Goal: Task Accomplishment & Management: Manage account settings

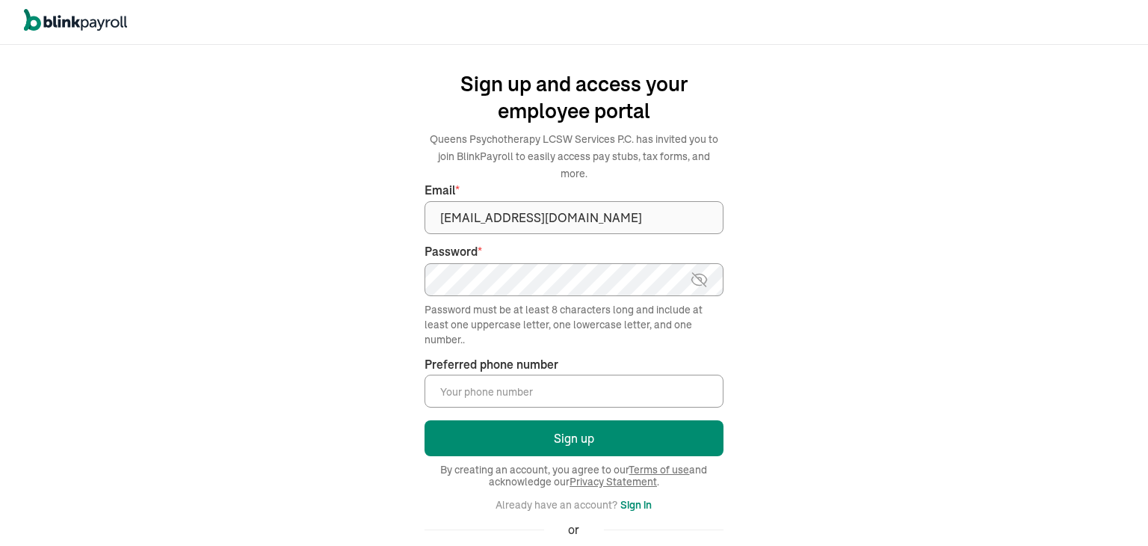
click at [507, 375] on input "Preferred phone number *" at bounding box center [574, 391] width 299 height 33
type input "[PHONE_NUMBER]"
click at [334, 267] on div "We handle it all. Payroll and taxes, fully automated. Back Forgot your password…" at bounding box center [574, 295] width 1148 height 501
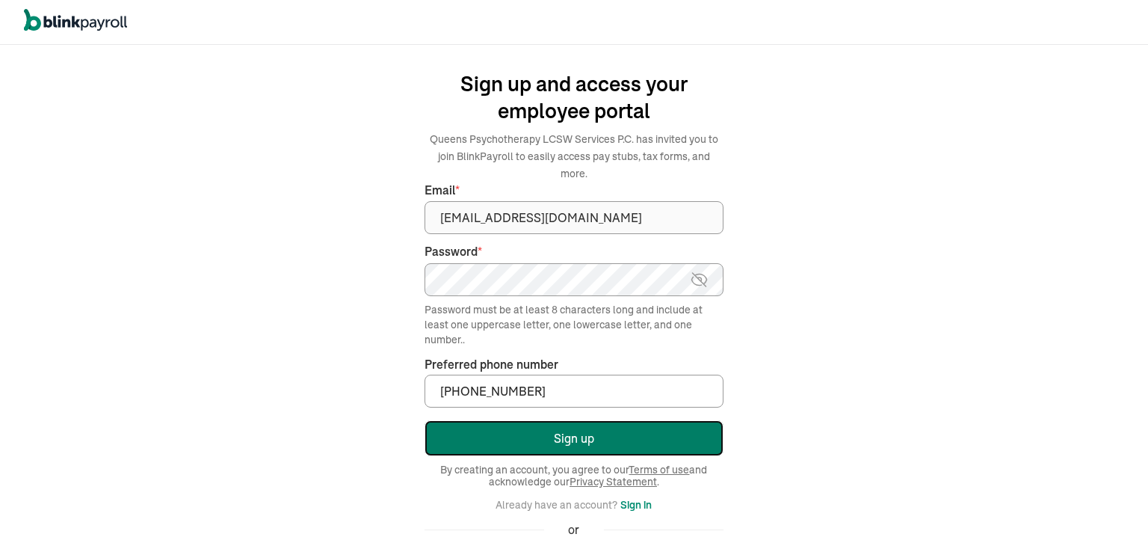
click at [598, 420] on button "Sign up" at bounding box center [574, 438] width 299 height 36
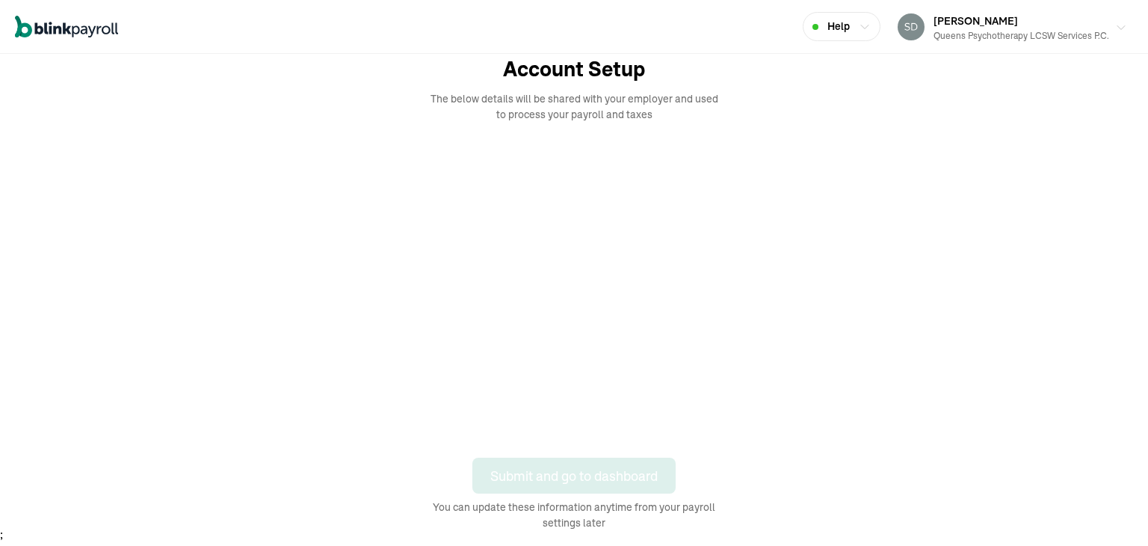
click at [1119, 25] on icon "button" at bounding box center [1122, 28] width 12 height 12
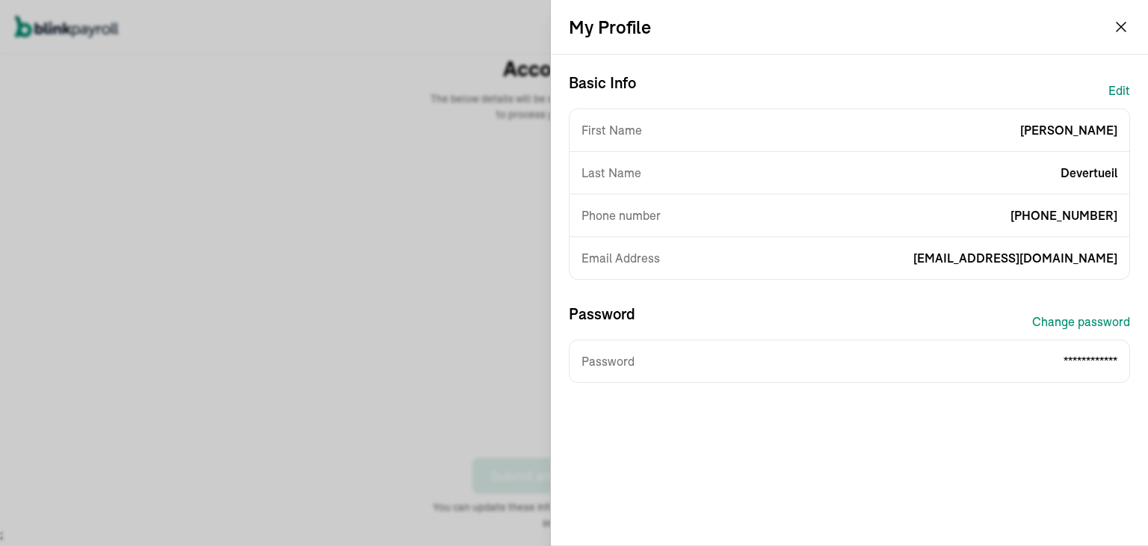
click at [1111, 174] on span "Devertueil" at bounding box center [1089, 173] width 57 height 18
click at [1119, 91] on button "Edit" at bounding box center [1120, 91] width 22 height 36
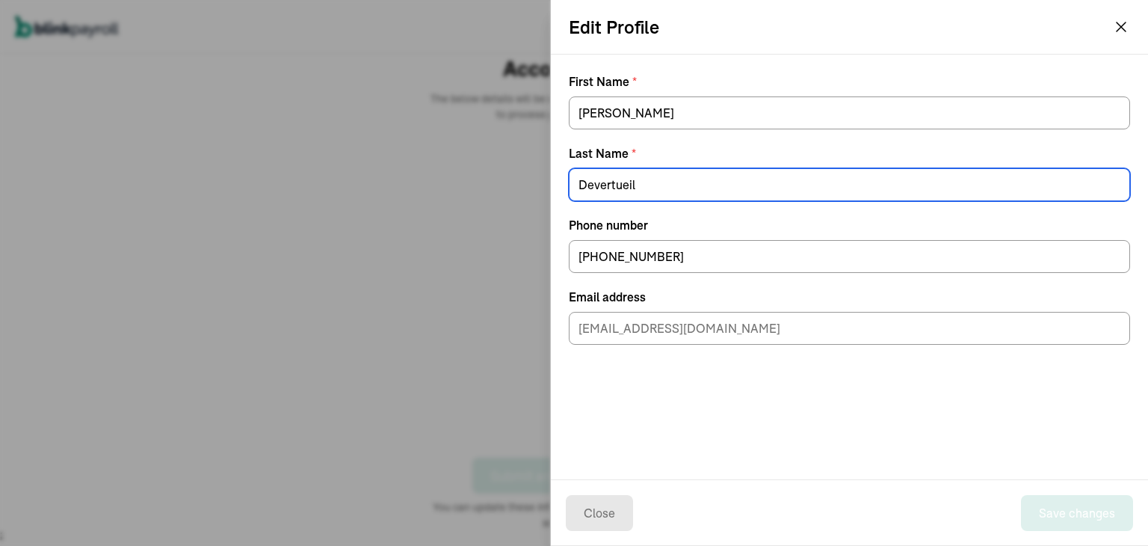
click at [643, 181] on input "Devertueil" at bounding box center [849, 184] width 561 height 33
type input "Deverteuil"
click at [870, 225] on label "Phone number" at bounding box center [849, 225] width 561 height 18
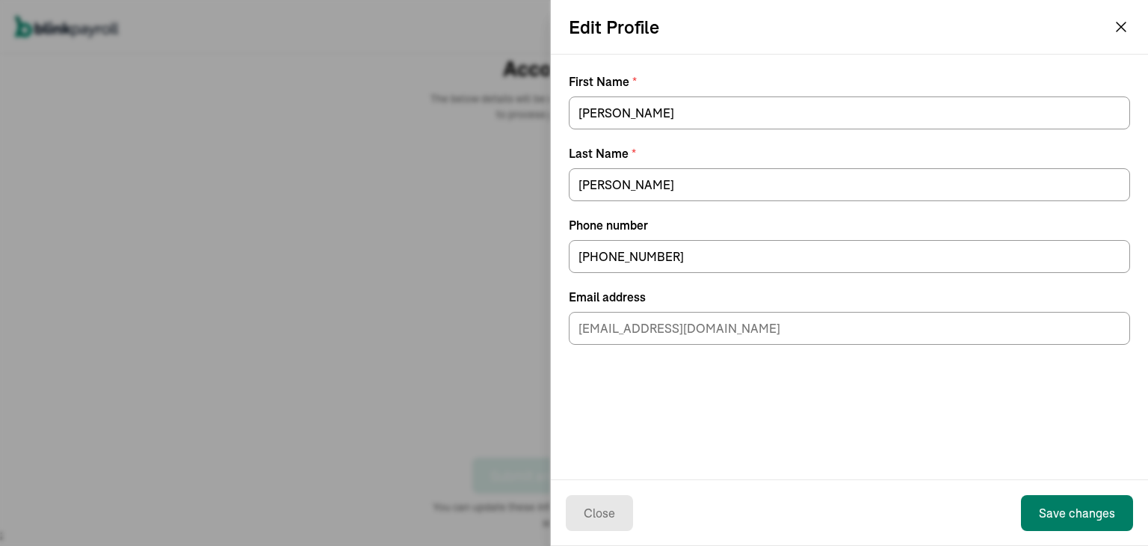
click at [1098, 511] on button "Save changes" at bounding box center [1077, 513] width 112 height 36
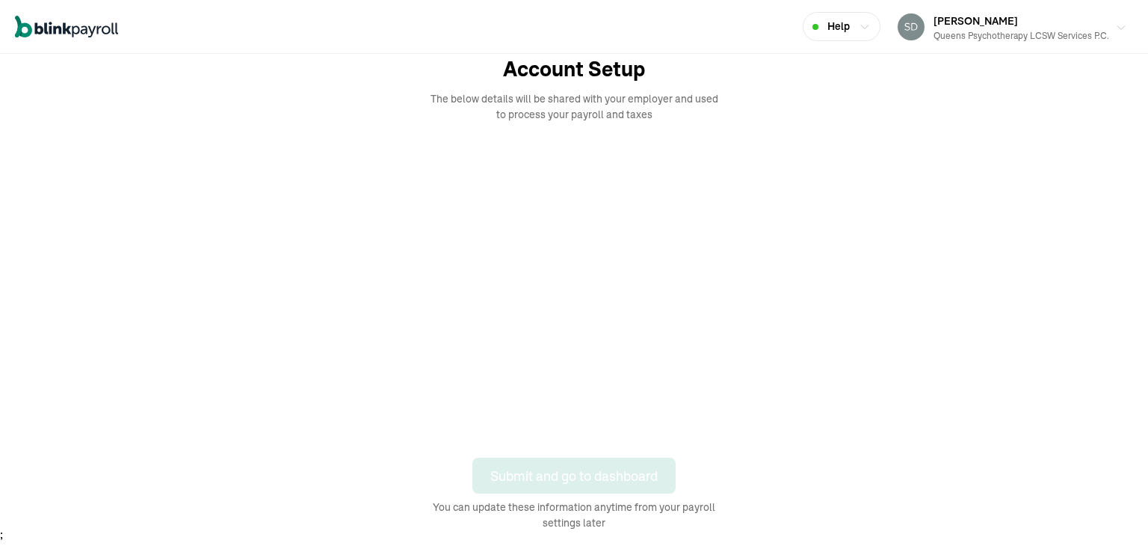
click at [1119, 25] on icon "button" at bounding box center [1122, 28] width 12 height 12
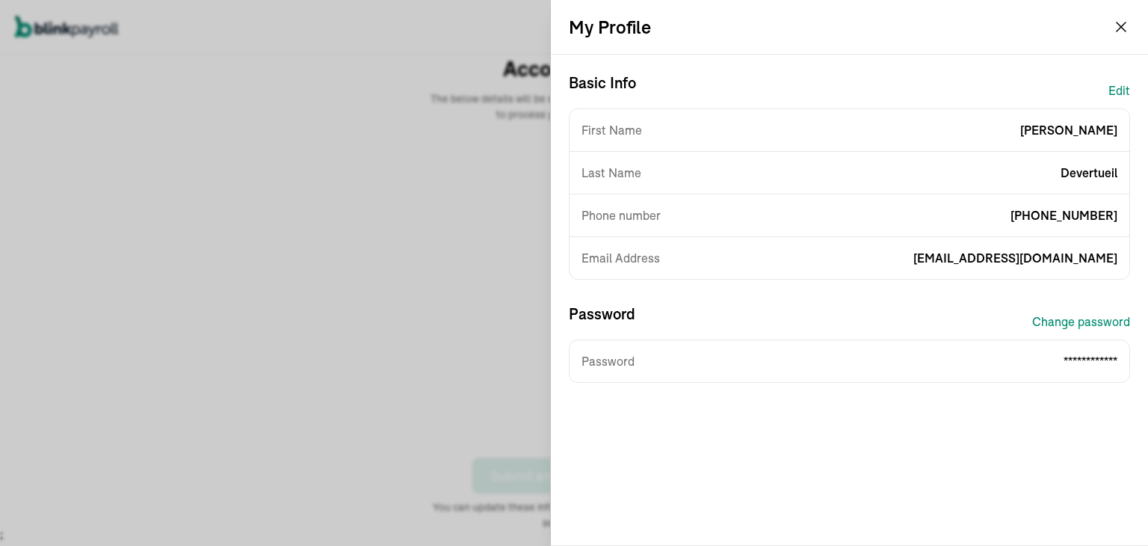
click at [1111, 174] on span "Devertueil" at bounding box center [1089, 173] width 57 height 18
click at [1119, 91] on button "Edit" at bounding box center [1120, 91] width 22 height 36
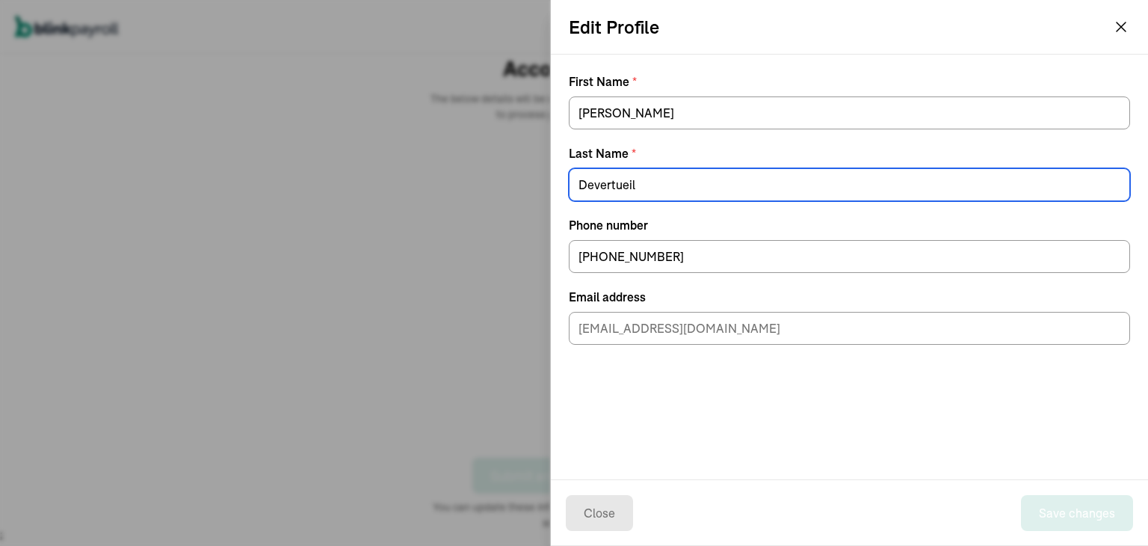
click at [643, 181] on input "Devertueil" at bounding box center [849, 184] width 561 height 33
type input "Deverteuil"
click at [870, 225] on label "Phone number" at bounding box center [849, 225] width 561 height 18
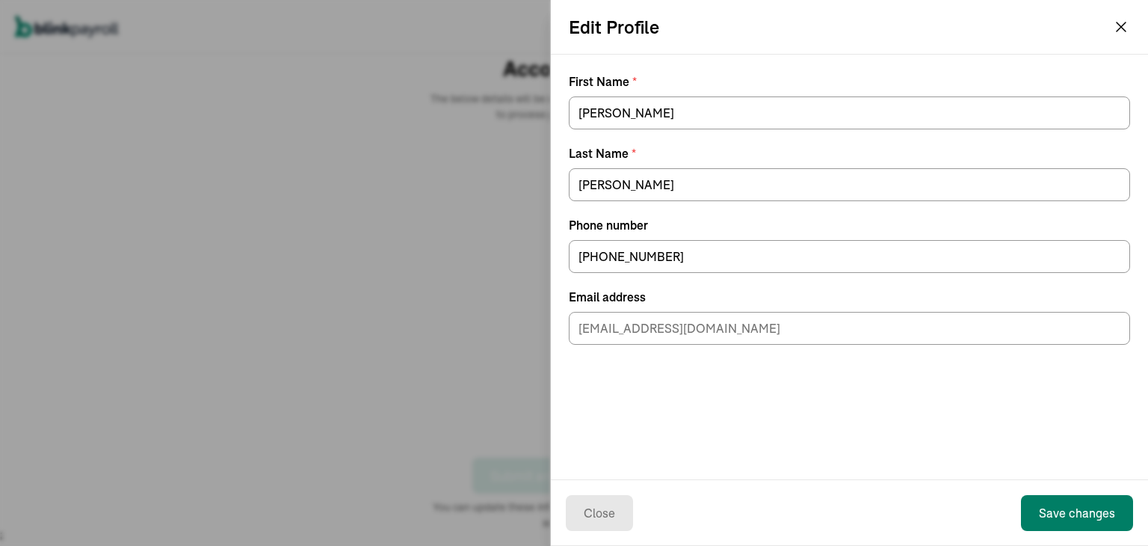
click at [1098, 511] on button "Save changes" at bounding box center [1077, 513] width 112 height 36
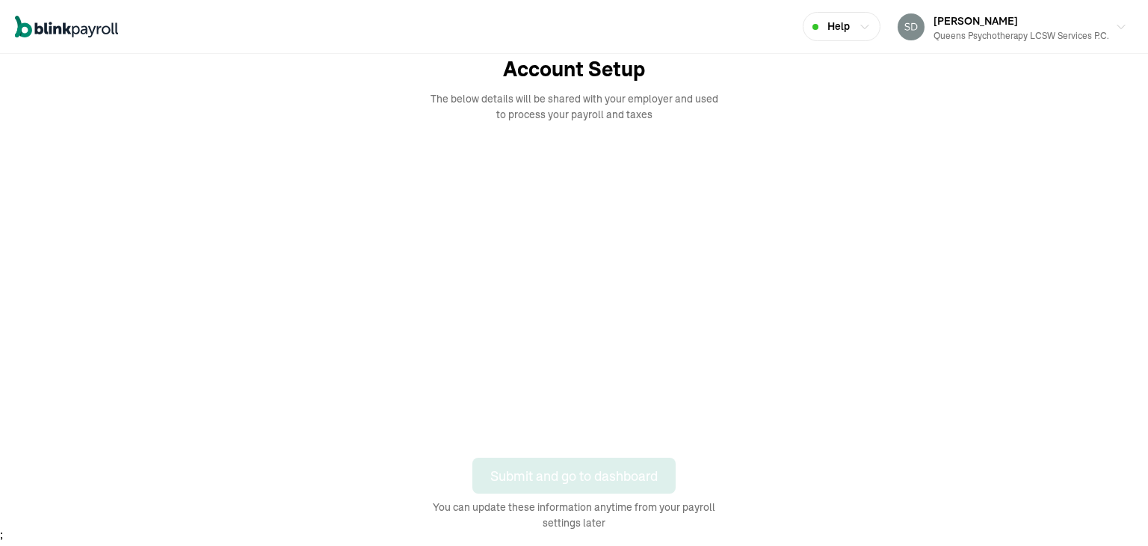
drag, startPoint x: 932, startPoint y: 384, endPoint x: 947, endPoint y: 273, distance: 111.7
click at [947, 273] on body "Open main menu Help Shawn Deverteuil Queens Psychotherapy LCSW Services P.C. Ac…" at bounding box center [574, 271] width 1148 height 543
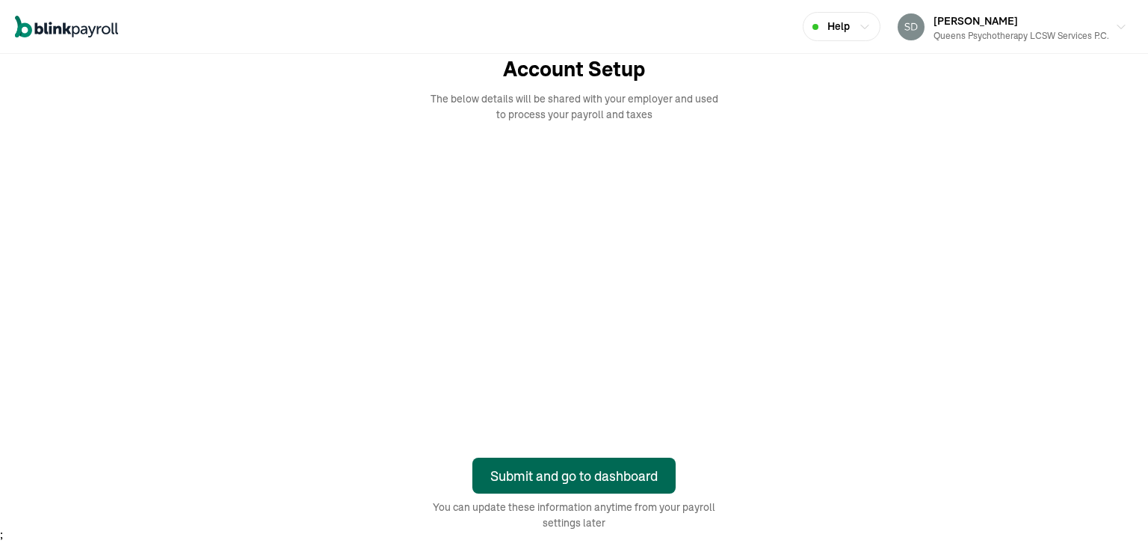
click at [562, 471] on div "Submit and go to dashboard" at bounding box center [573, 476] width 167 height 20
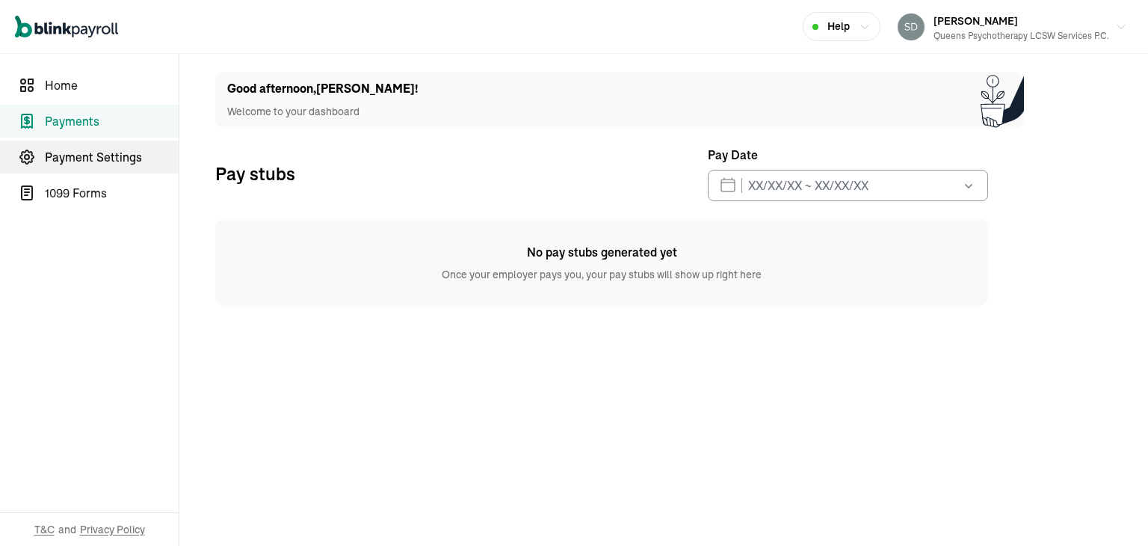
click at [90, 150] on span "Payment Settings" at bounding box center [112, 157] width 134 height 18
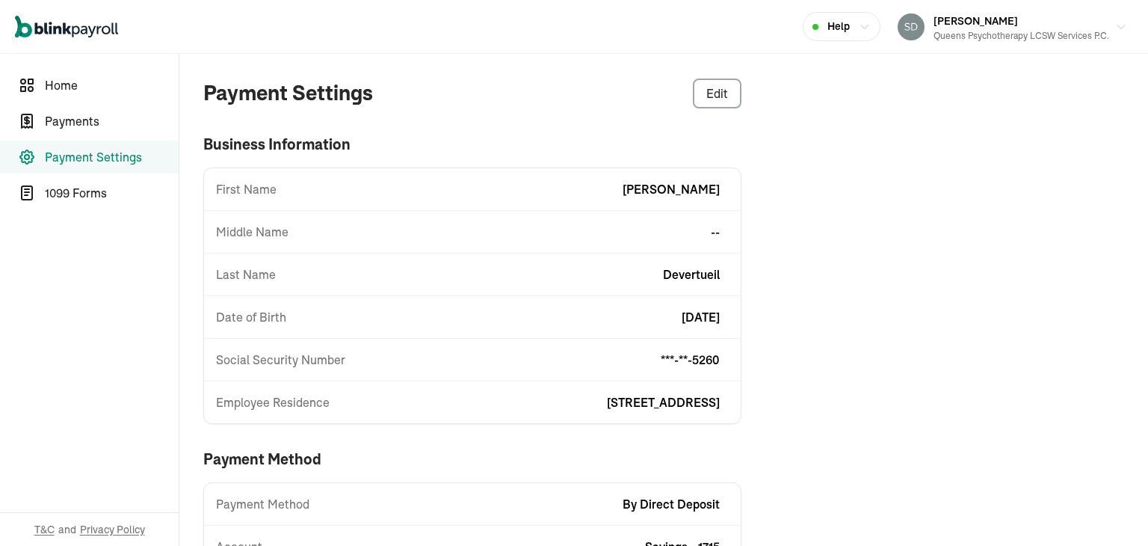
click at [686, 280] on span "Devertueil" at bounding box center [691, 274] width 57 height 18
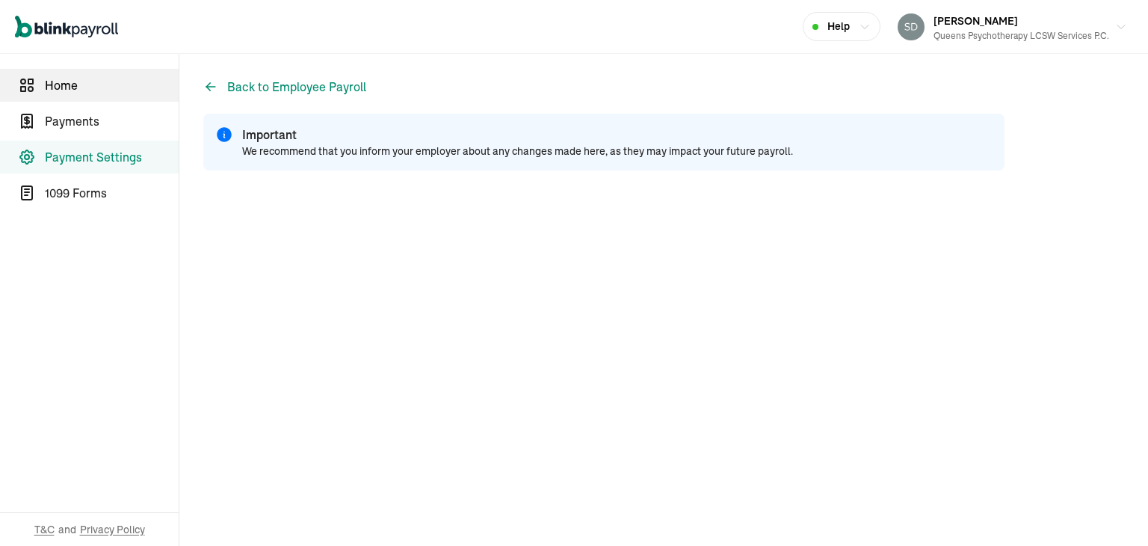
click at [61, 96] on link "Home" at bounding box center [89, 85] width 179 height 33
select select "2025"
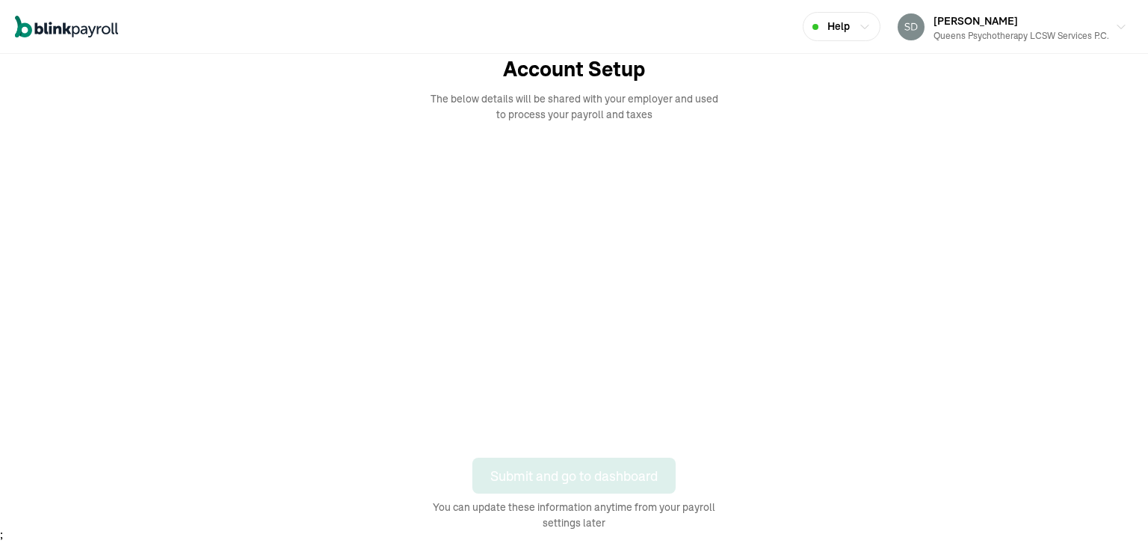
drag, startPoint x: 932, startPoint y: 384, endPoint x: 947, endPoint y: 273, distance: 111.7
click at [947, 273] on body "Open main menu Help Shawn Deverteuil Queens Psychotherapy LCSW Services P.C. Ac…" at bounding box center [574, 271] width 1148 height 543
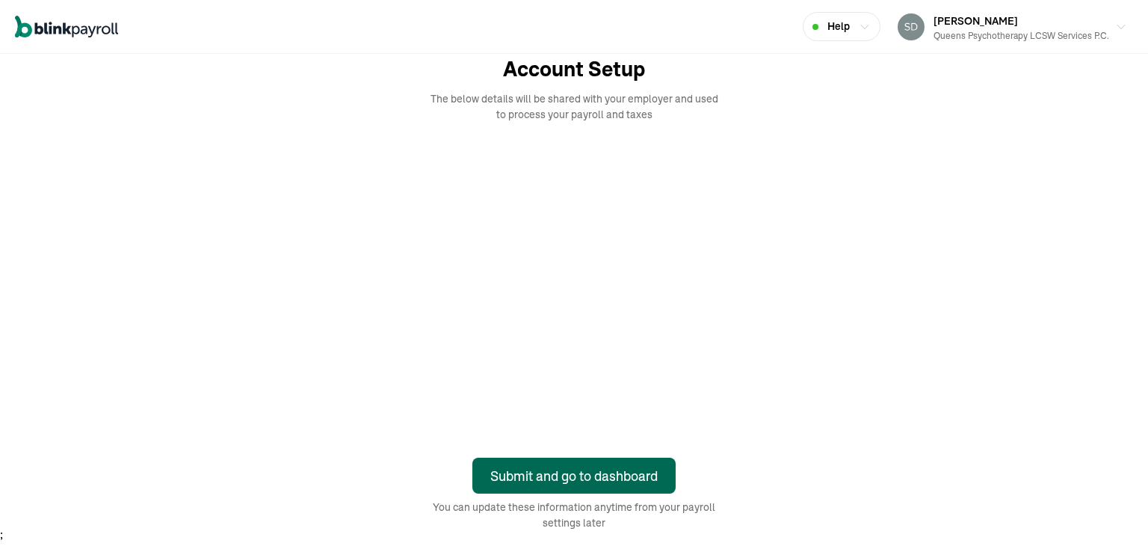
click at [562, 471] on div "Submit and go to dashboard" at bounding box center [573, 476] width 167 height 20
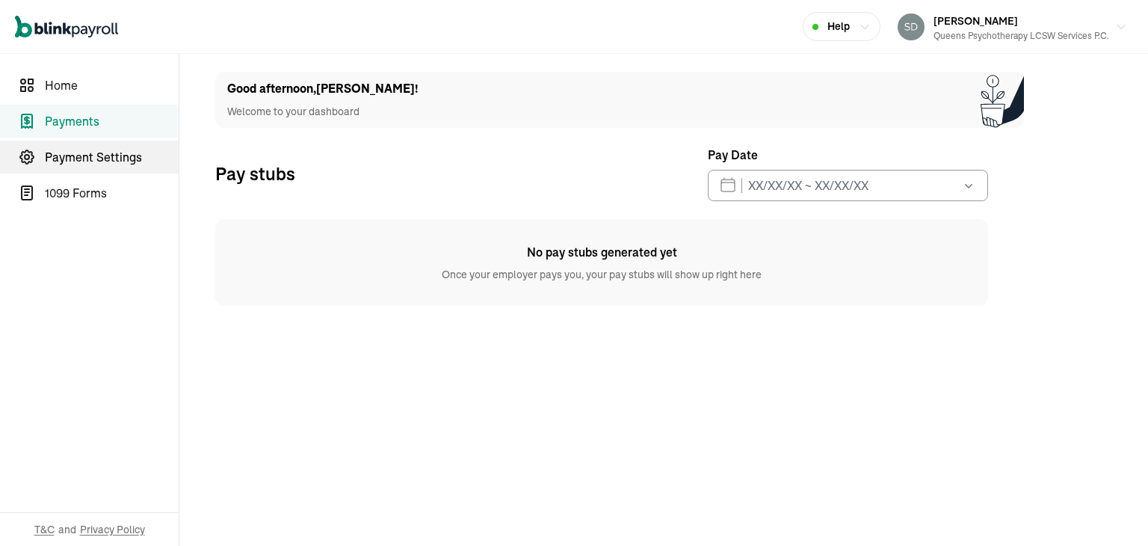
click at [90, 150] on span "Payment Settings" at bounding box center [112, 157] width 134 height 18
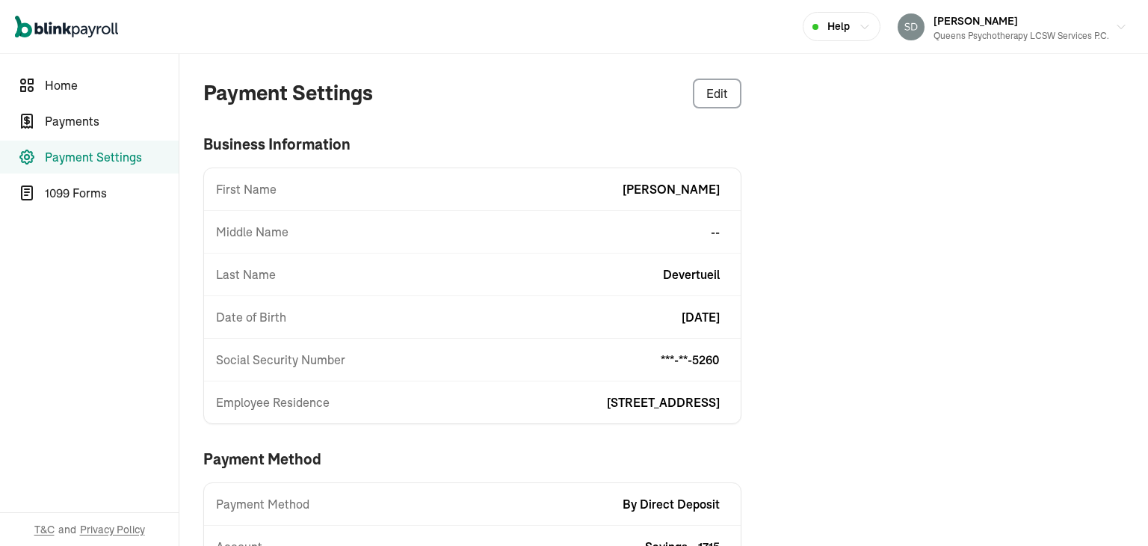
click at [686, 280] on span "Devertueil" at bounding box center [691, 274] width 57 height 18
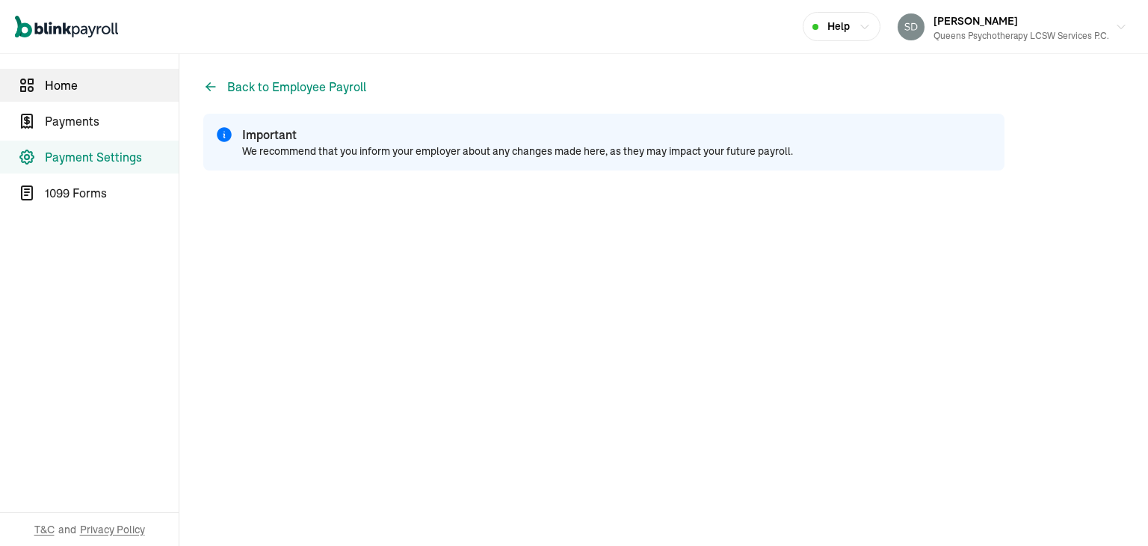
click at [61, 96] on link "Home" at bounding box center [89, 85] width 179 height 33
select select "2025"
